Goal: Transaction & Acquisition: Purchase product/service

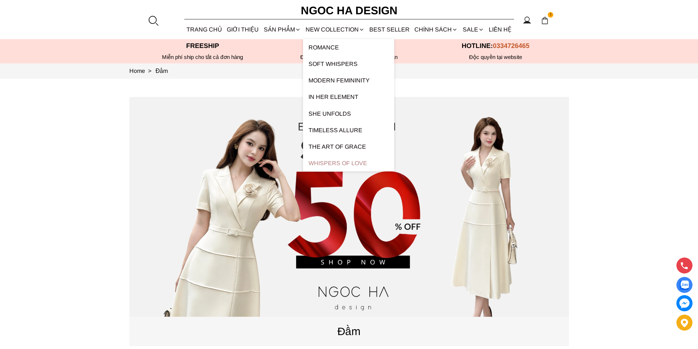
click at [331, 165] on link "Whispers Of Love" at bounding box center [348, 163] width 91 height 16
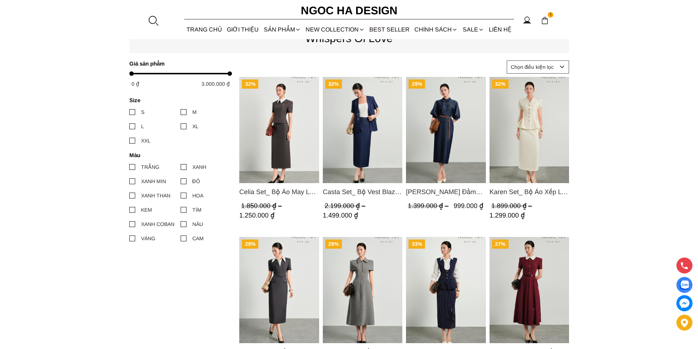
scroll to position [366, 0]
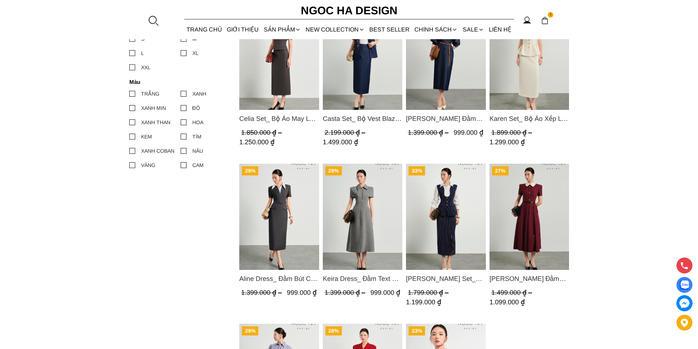
click at [427, 232] on img "Product image - Camille Set_ Bộ Kẻ Sọc Mix Vải Sơ Mi Trắng BJ146" at bounding box center [446, 217] width 80 height 106
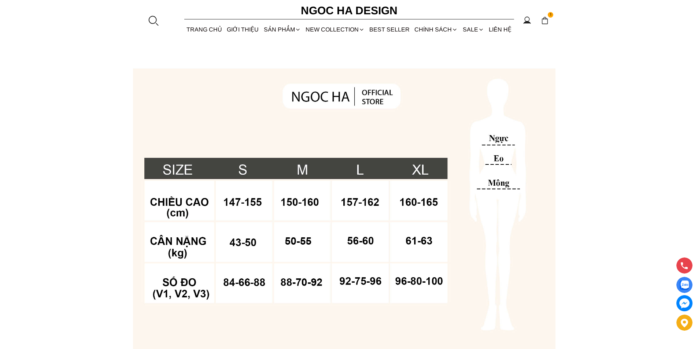
scroll to position [513, 0]
